Goal: Transaction & Acquisition: Download file/media

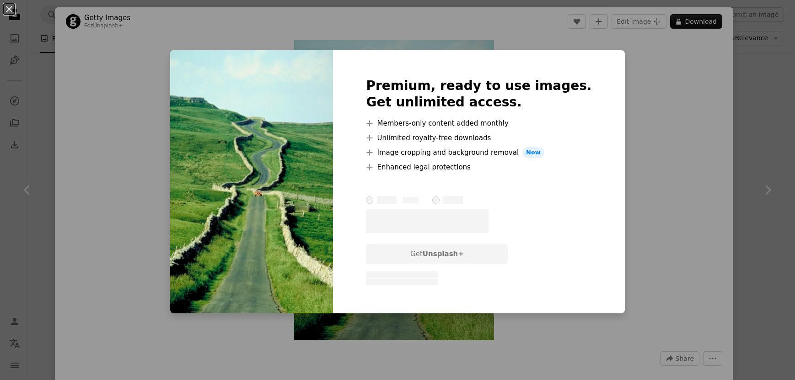
scroll to position [594, 0]
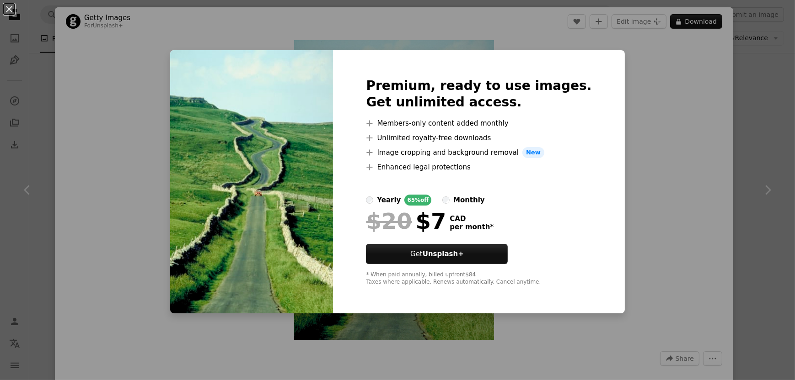
click at [694, 83] on div "An X shape Premium, ready to use images. Get unlimited access. A plus sign Memb…" at bounding box center [397, 190] width 795 height 380
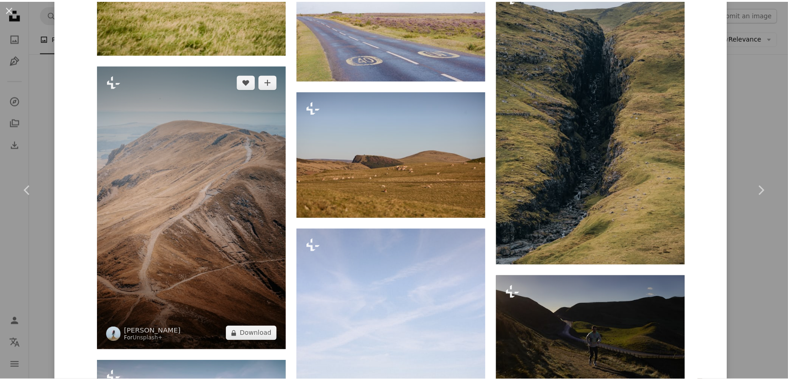
scroll to position [1418, 0]
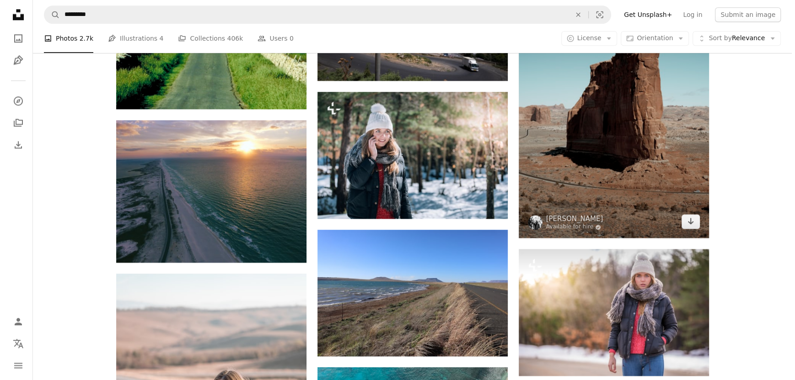
scroll to position [869, 0]
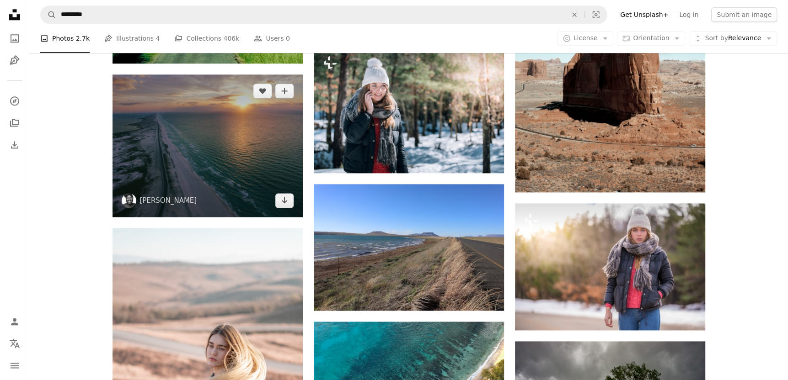
click at [228, 180] on img at bounding box center [207, 146] width 190 height 143
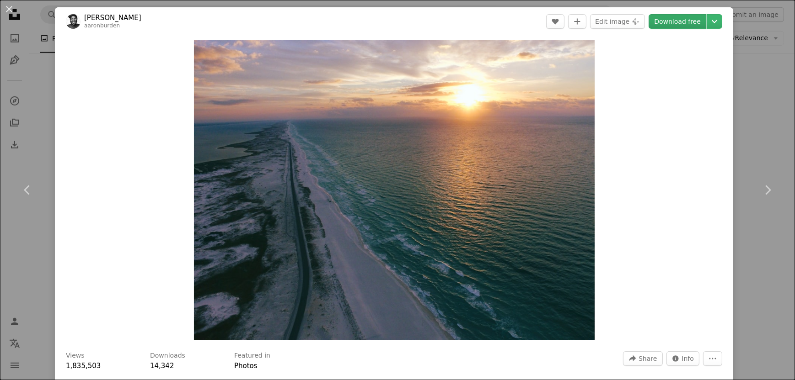
click at [676, 22] on link "Download free" at bounding box center [677, 21] width 58 height 15
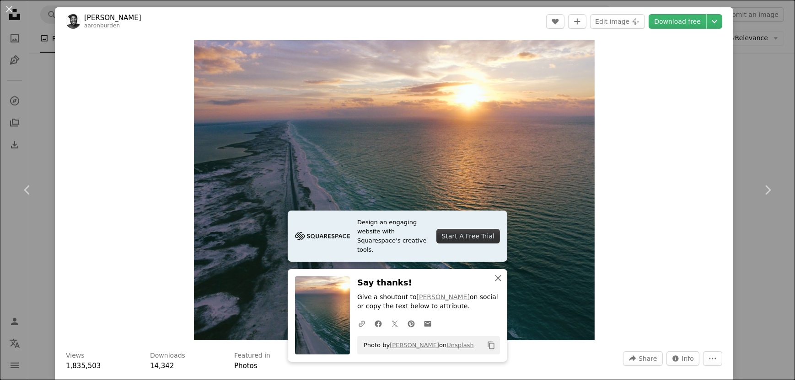
click at [494, 277] on icon "An X shape" at bounding box center [497, 278] width 11 height 11
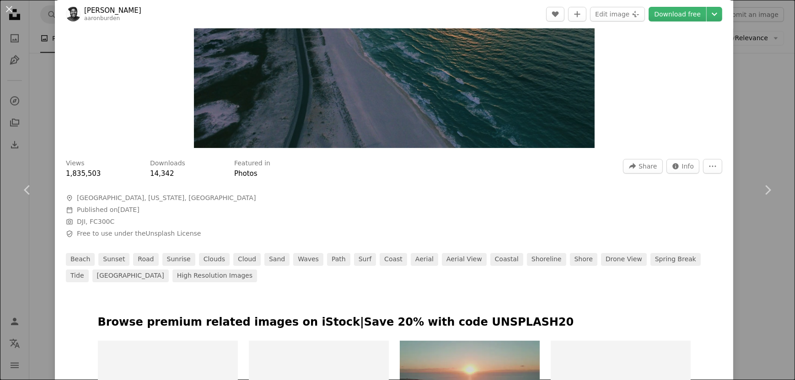
scroll to position [229, 0]
